Goal: Information Seeking & Learning: Find specific fact

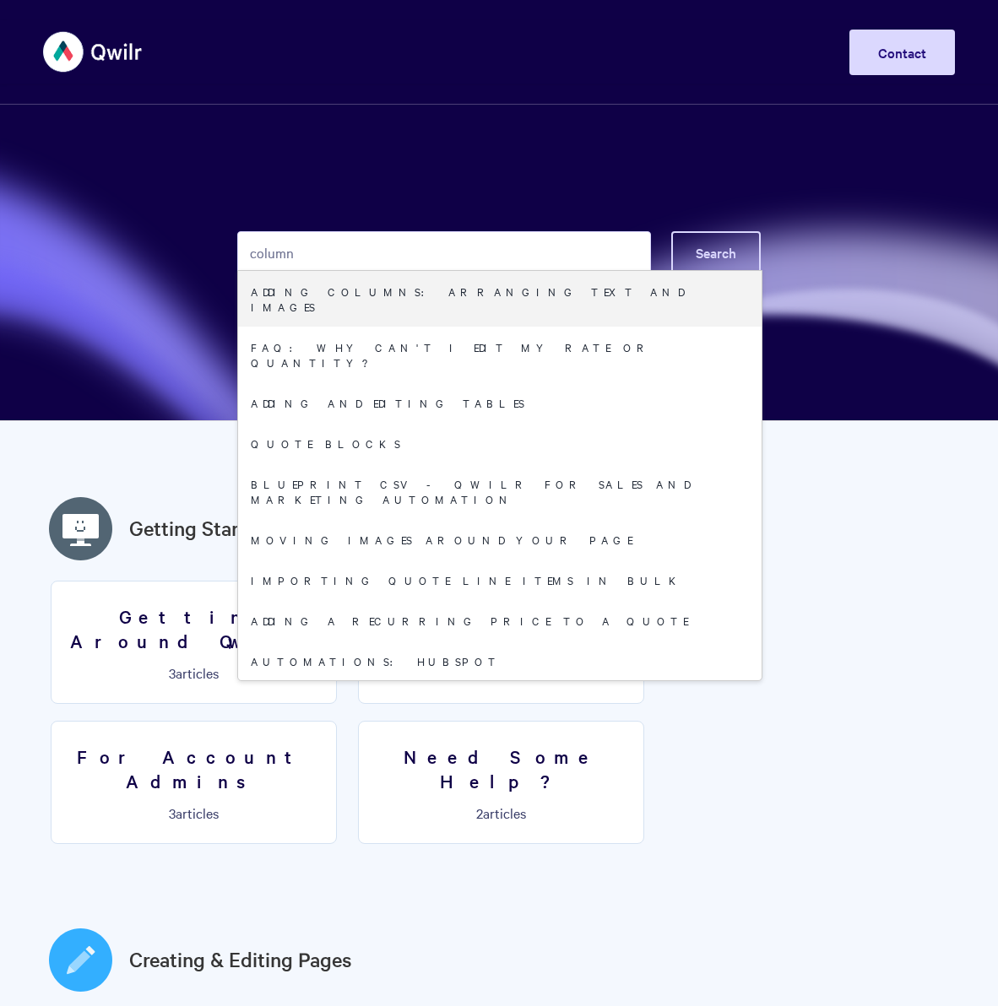
type input "column"
click at [728, 241] on button "Search" at bounding box center [715, 252] width 89 height 42
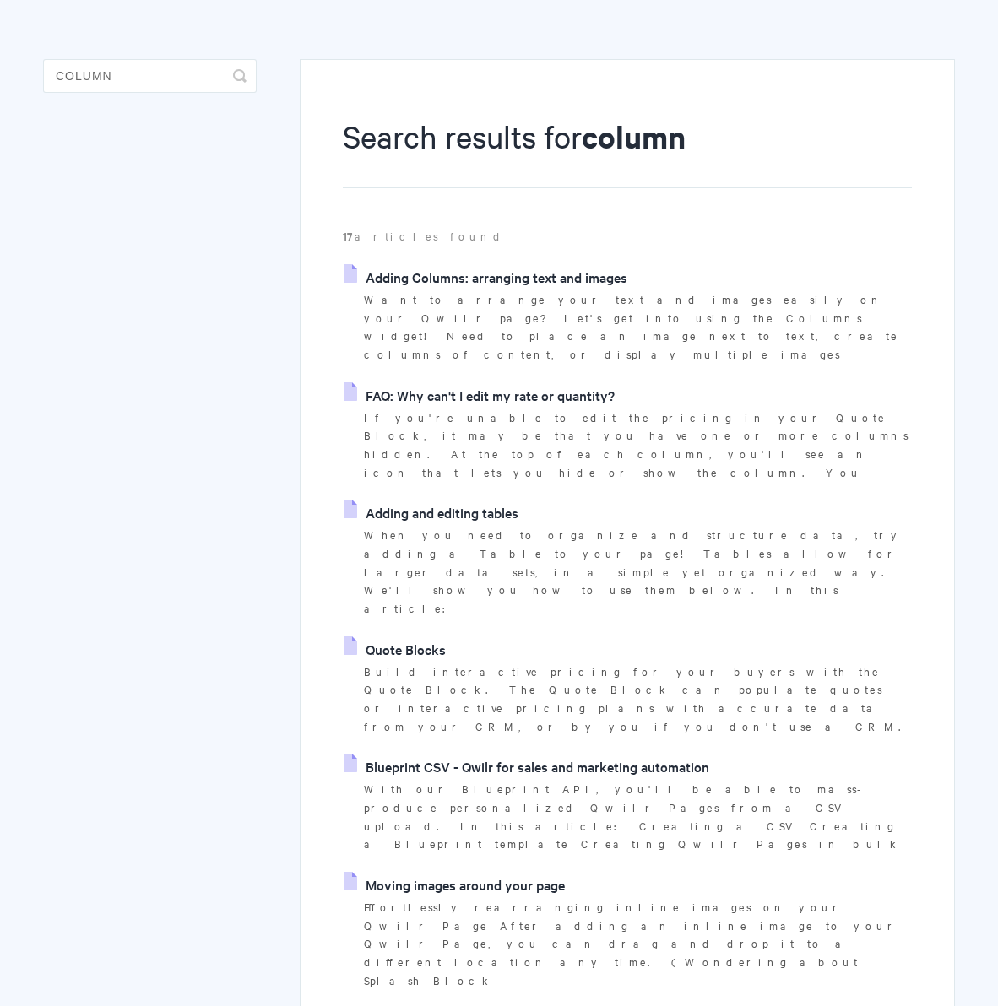
scroll to position [111, 0]
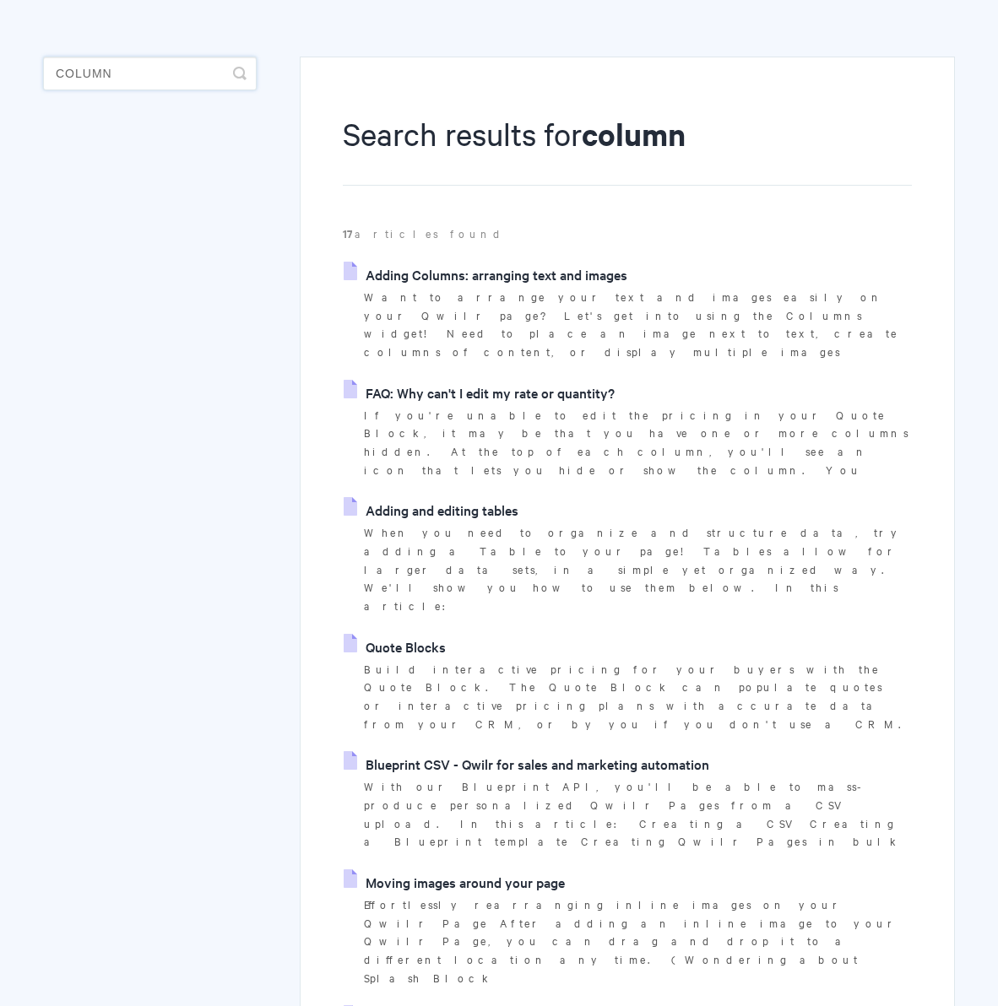
click at [144, 73] on input "column" at bounding box center [150, 74] width 214 height 34
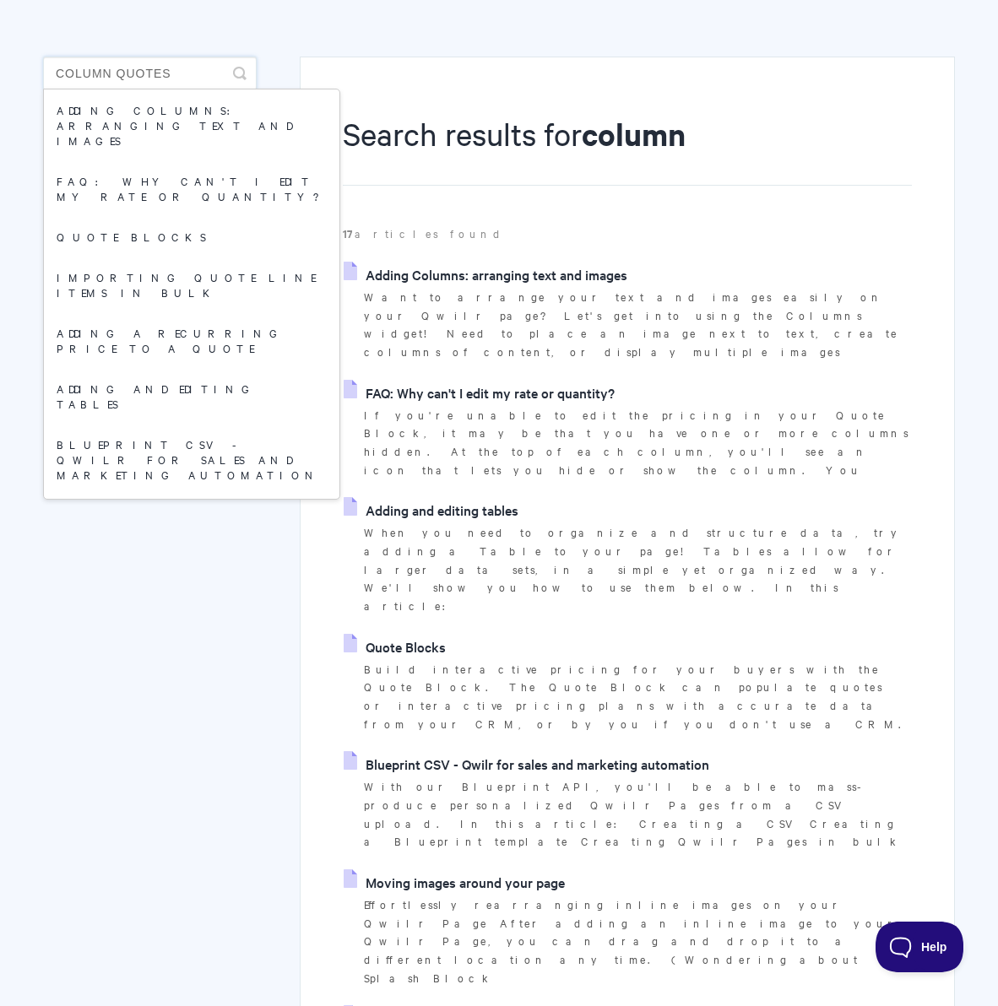
scroll to position [0, 0]
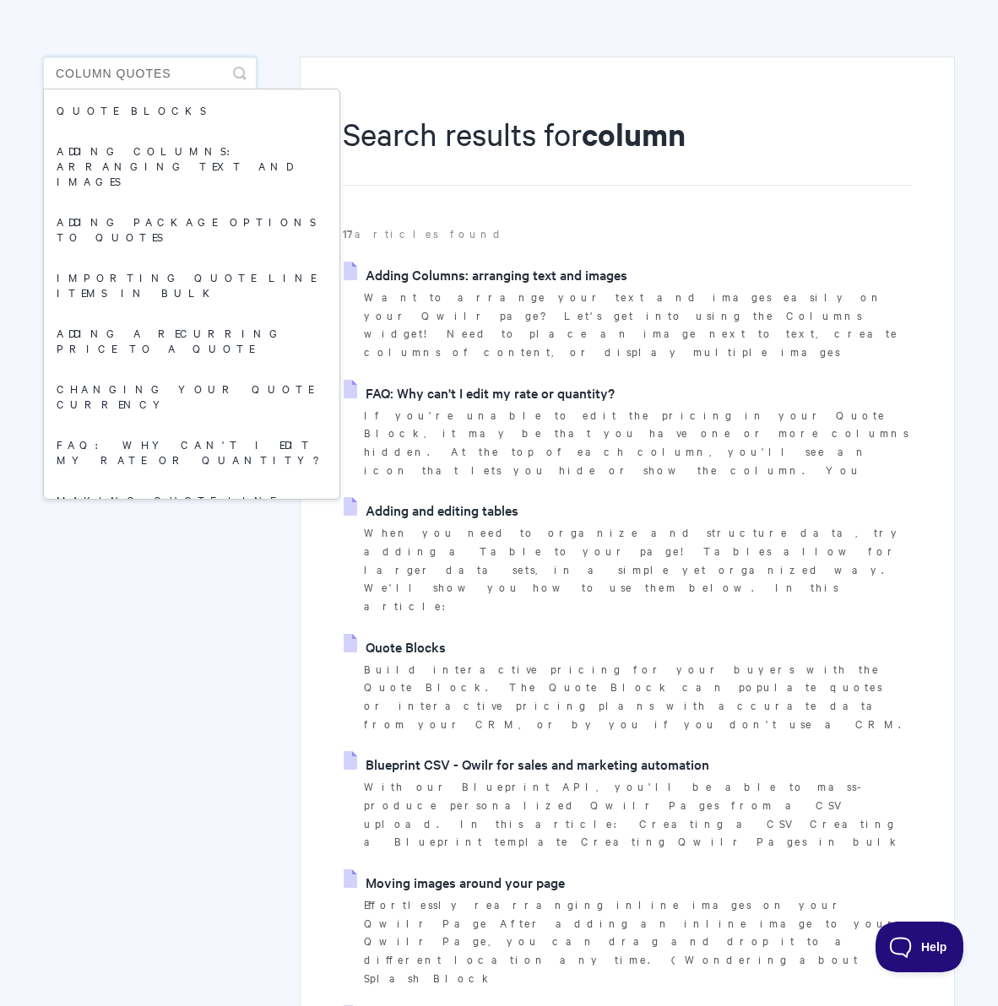
type input "column quotes"
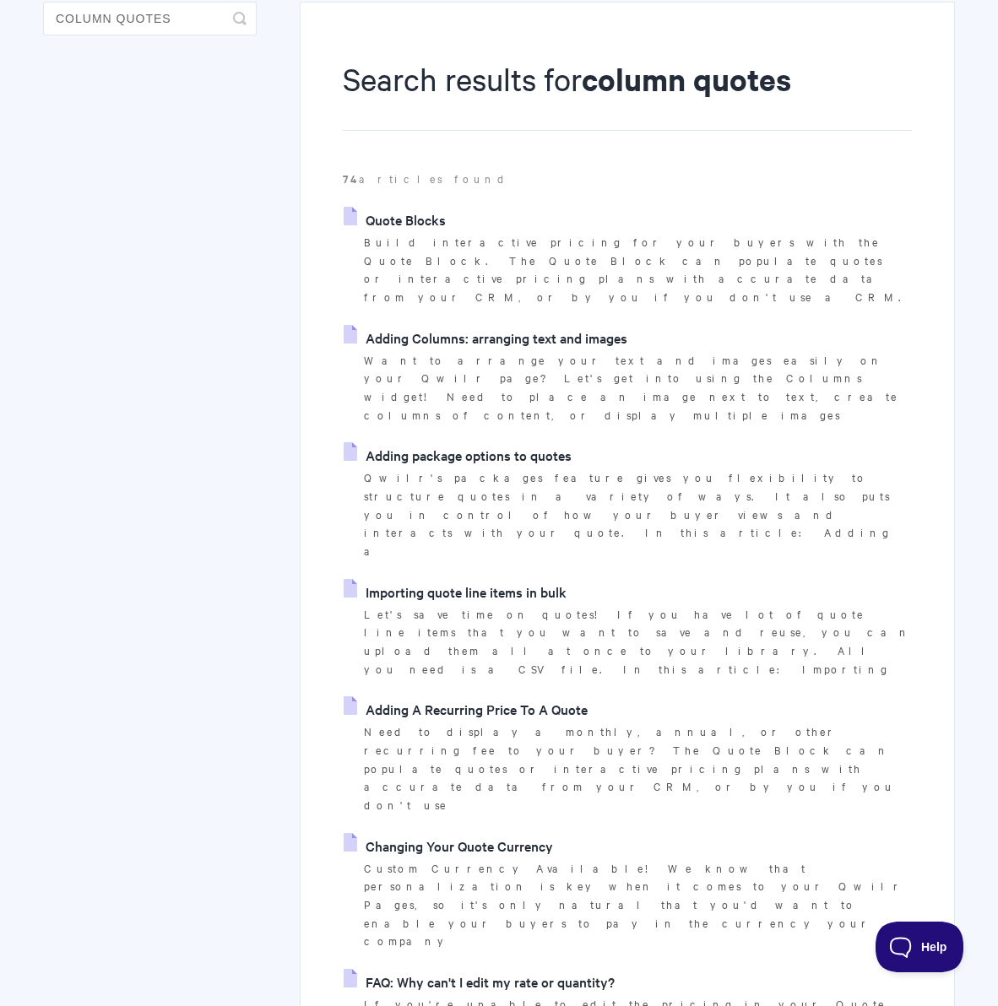
scroll to position [167, 0]
